Goal: Find specific page/section: Find specific page/section

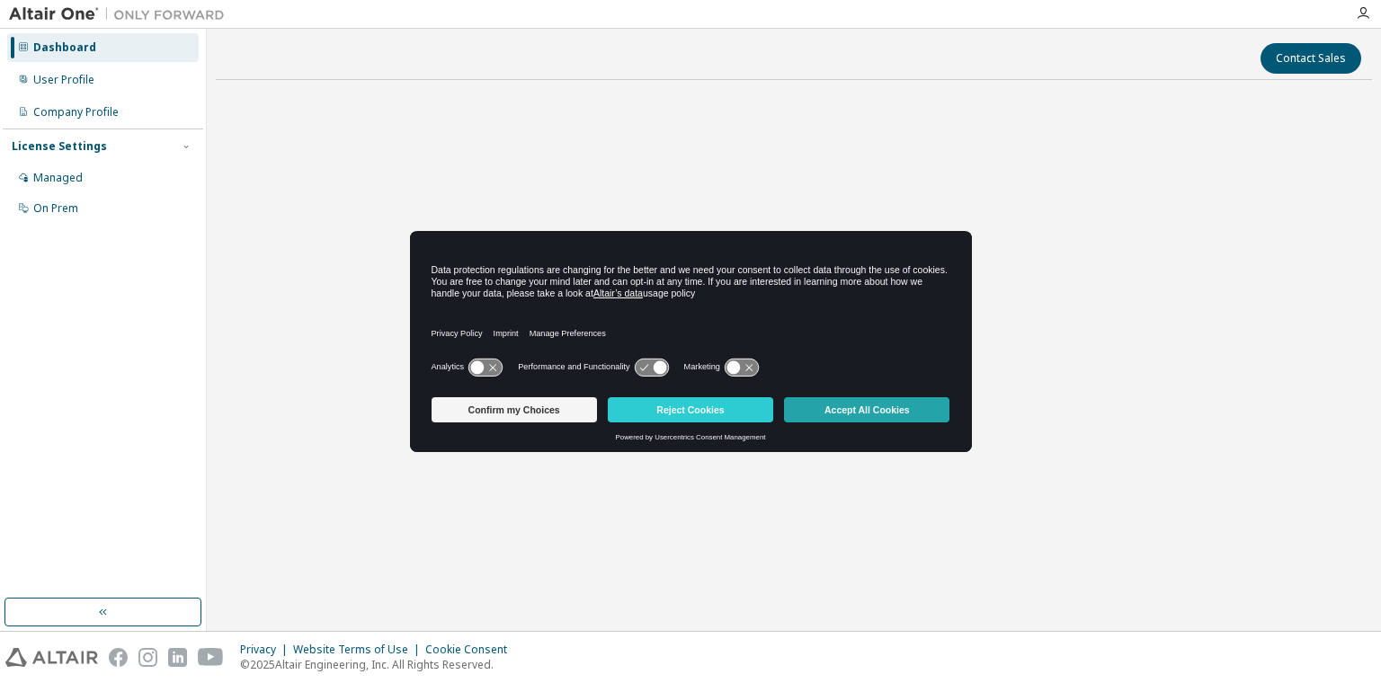
click at [853, 409] on button "Accept All Cookies" at bounding box center [866, 409] width 165 height 25
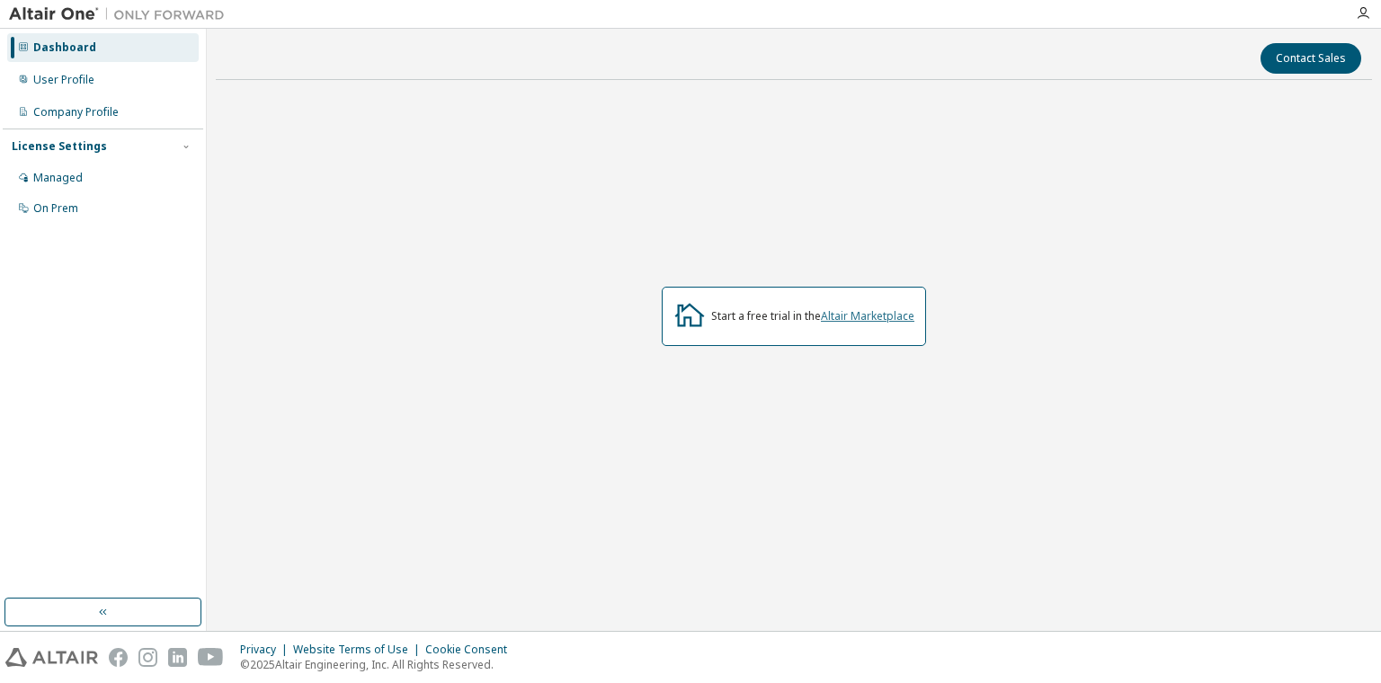
click at [871, 316] on link "Altair Marketplace" at bounding box center [868, 315] width 94 height 15
